Goal: Check status: Check status

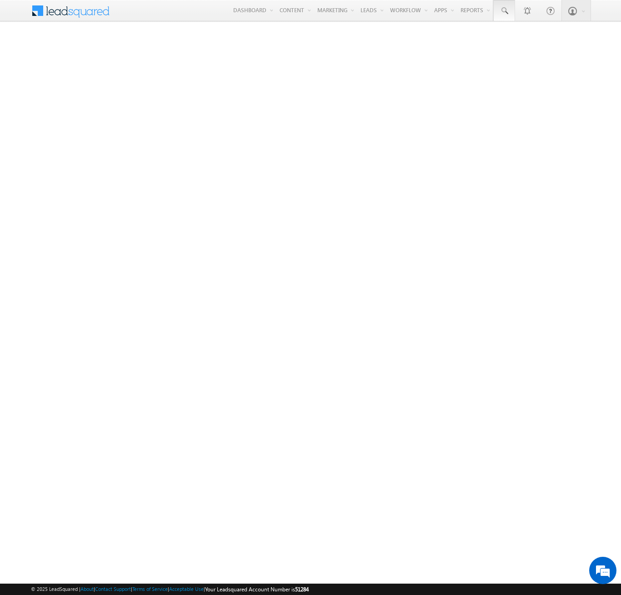
click at [504, 11] on span at bounding box center [504, 10] width 9 height 9
type input "8996844102"
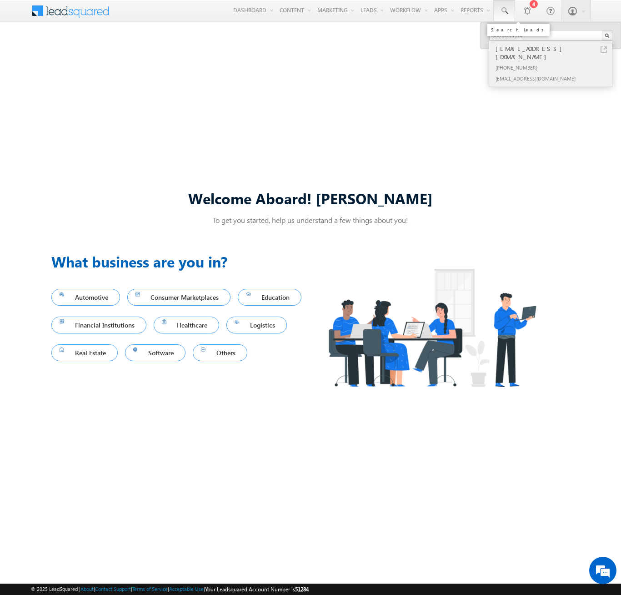
click at [555, 62] on div "[PHONE_NUMBER]" at bounding box center [555, 67] width 122 height 11
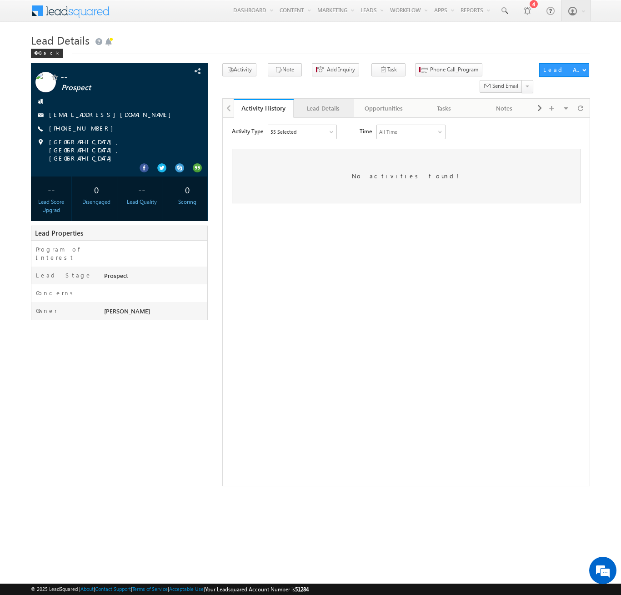
click at [323, 103] on div "Lead Details" at bounding box center [323, 108] width 45 height 11
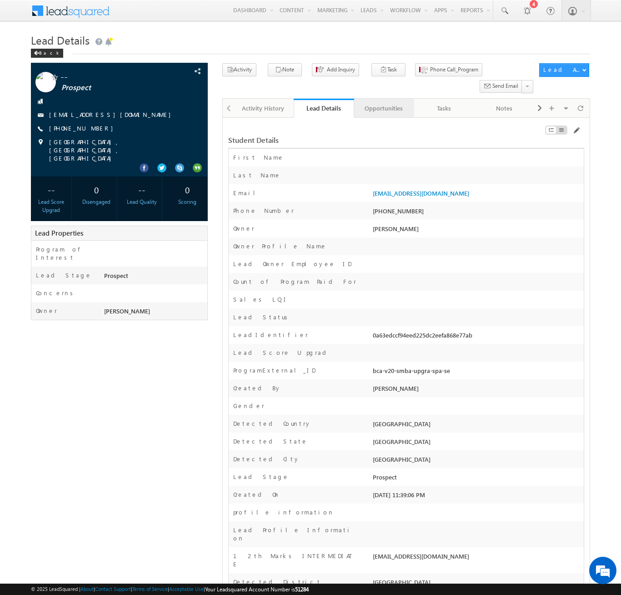
click at [383, 103] on div "Opportunities" at bounding box center [383, 108] width 45 height 11
